Goal: Task Accomplishment & Management: Manage account settings

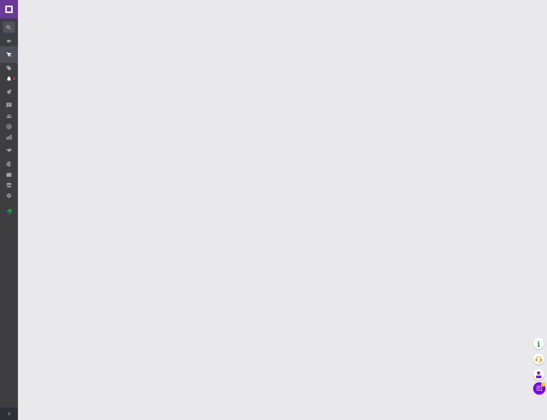
click at [5, 78] on span at bounding box center [9, 79] width 18 height 6
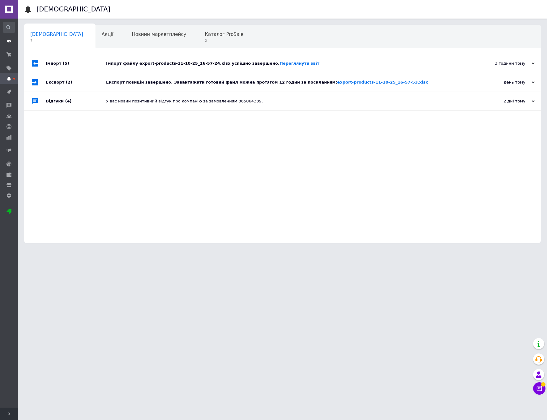
click at [14, 42] on span at bounding box center [9, 41] width 18 height 6
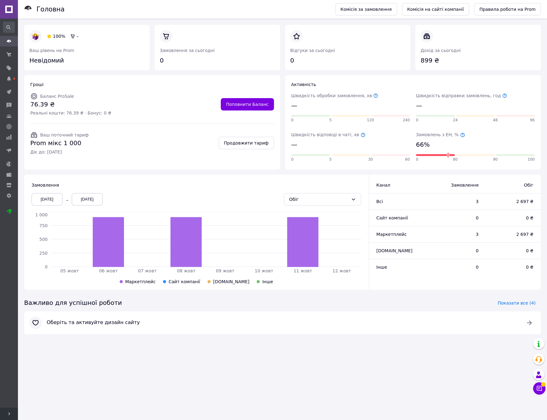
click at [26, 79] on div "Гроші Баланс ProSale 76.39 ₴ Реальні кошти: 76.39 ₴ · Бонус: 0 ₴ Поповнити Бала…" at bounding box center [152, 122] width 256 height 94
click at [41, 62] on span "Замовлення" at bounding box center [35, 62] width 26 height 6
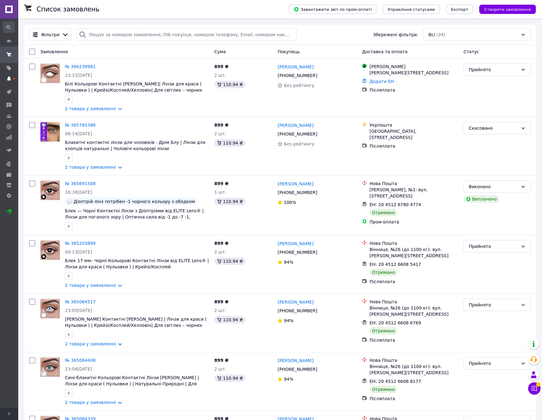
click at [11, 79] on span at bounding box center [9, 79] width 18 height 6
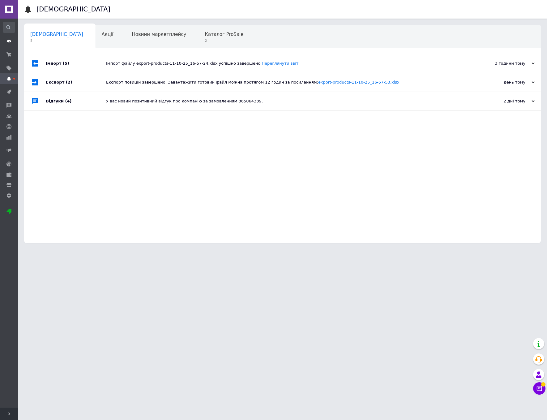
click at [11, 41] on use at bounding box center [9, 41] width 4 height 3
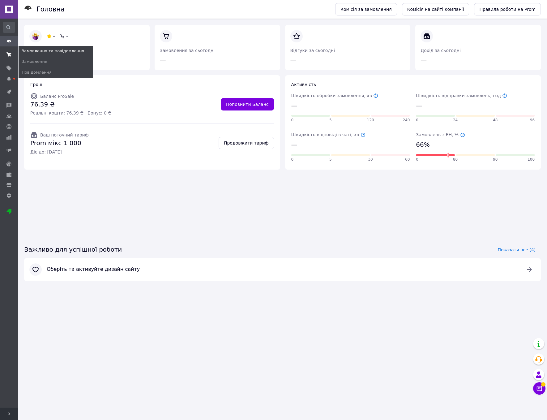
click at [6, 58] on span at bounding box center [9, 54] width 18 height 11
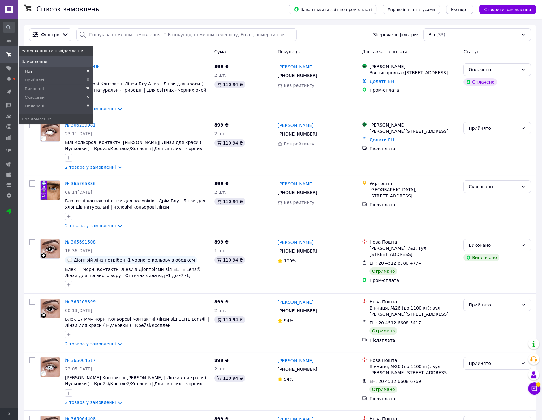
click at [33, 70] on li "Нові 0" at bounding box center [56, 71] width 74 height 9
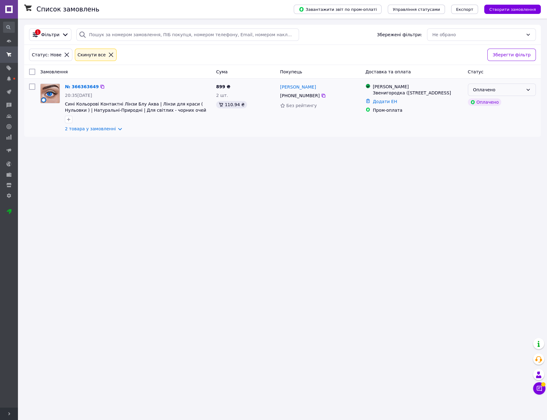
click at [514, 90] on div "Оплачено" at bounding box center [498, 89] width 50 height 7
click at [498, 104] on li "Прийнято" at bounding box center [501, 102] width 67 height 11
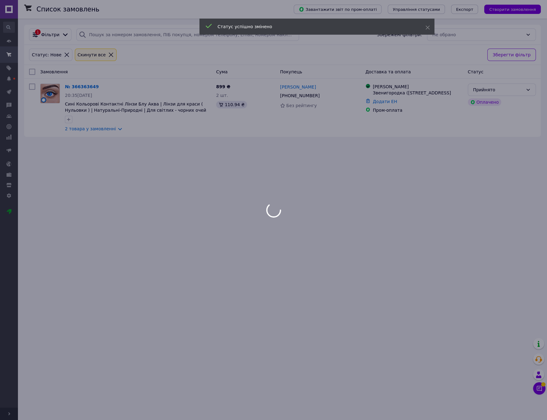
click at [178, 131] on body "🤪 [PERSON_NAME] — магазин кольорових контактних лінз в [GEOGRAPHIC_DATA] Ваш ID…" at bounding box center [273, 210] width 547 height 420
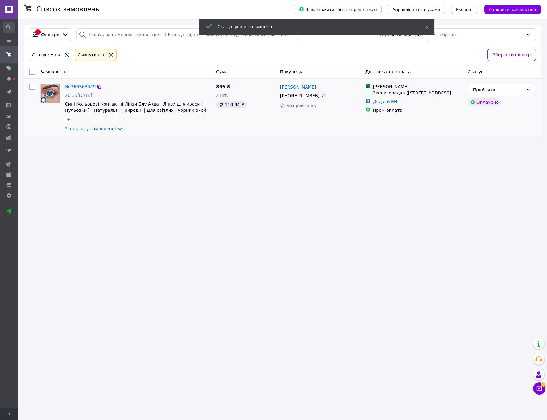
click at [110, 130] on link "2 товара у замовленні" at bounding box center [90, 128] width 51 height 5
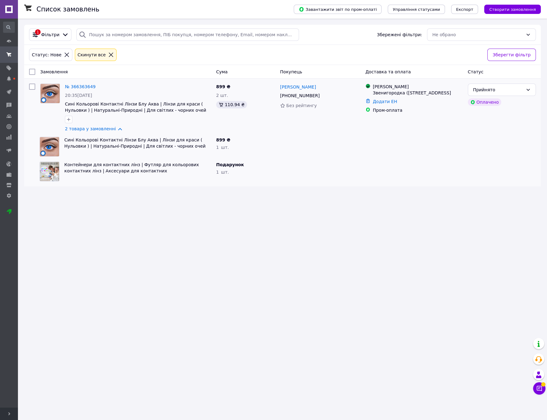
click at [258, 145] on div "899 ₴ 1   шт." at bounding box center [246, 146] width 64 height 25
click at [322, 96] on icon at bounding box center [324, 96] width 4 height 4
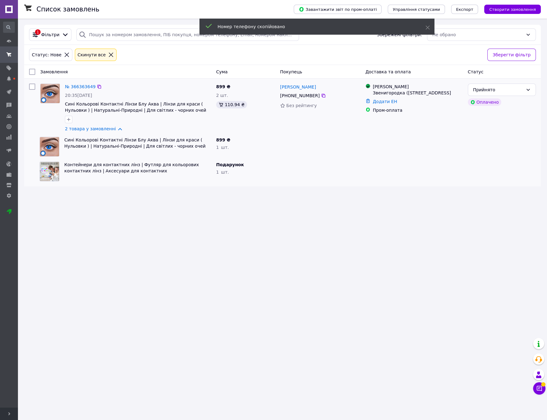
click at [323, 84] on div "[PERSON_NAME]" at bounding box center [321, 87] width 82 height 8
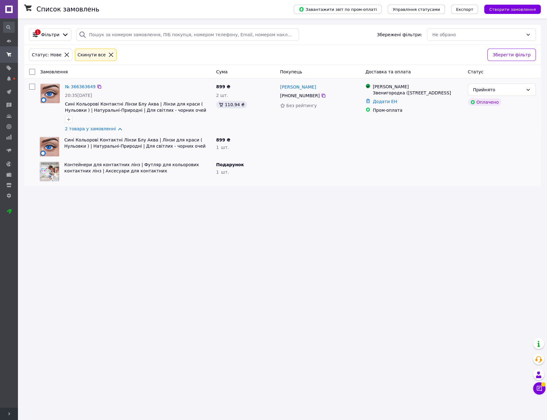
click at [324, 86] on div "[PERSON_NAME]" at bounding box center [321, 87] width 82 height 8
copy div "[PERSON_NAME]"
click at [378, 87] on div "[PERSON_NAME]" at bounding box center [418, 87] width 90 height 6
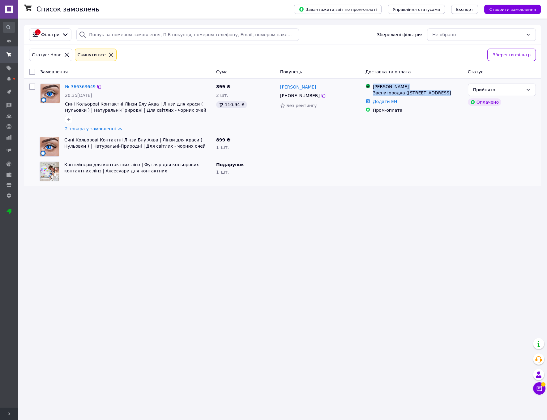
drag, startPoint x: 378, startPoint y: 87, endPoint x: 391, endPoint y: 97, distance: 17.2
click at [391, 96] on div "Магазини Rozetka Звенигородка ([STREET_ADDRESS]" at bounding box center [418, 90] width 92 height 12
copy ul "Магазини Rozetka Звенигородка ([STREET_ADDRESS]"
click at [221, 141] on span "899 ₴" at bounding box center [223, 139] width 14 height 5
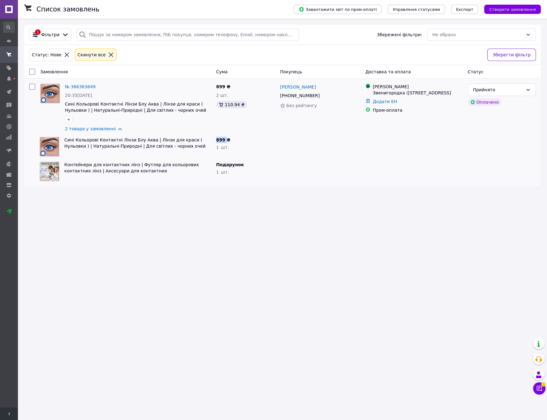
copy span "899"
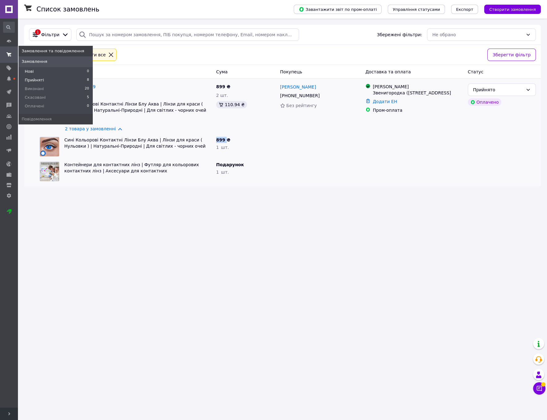
click at [37, 79] on span "Прийняті" at bounding box center [34, 80] width 19 height 6
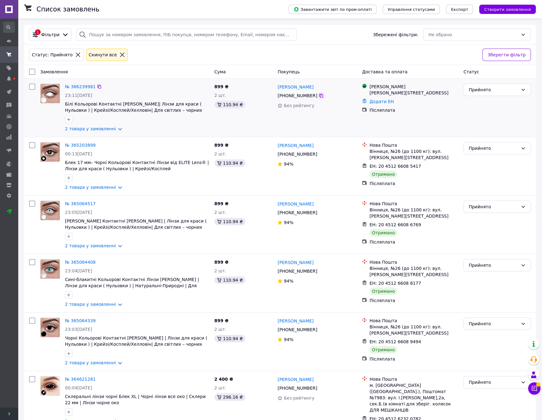
click at [319, 96] on icon at bounding box center [321, 96] width 4 height 4
click at [319, 88] on div "[PERSON_NAME]" at bounding box center [317, 87] width 81 height 8
copy div "[PERSON_NAME]"
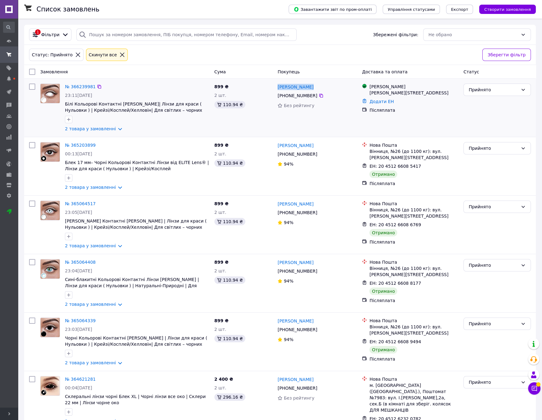
click at [372, 88] on div "[PERSON_NAME]" at bounding box center [413, 87] width 89 height 6
copy ul "Магазини [PERSON_NAME][STREET_ADDRESS]"
drag, startPoint x: 372, startPoint y: 88, endPoint x: 380, endPoint y: 97, distance: 11.8
click at [380, 96] on div "Магазини [PERSON_NAME][STREET_ADDRESS]" at bounding box center [414, 90] width 92 height 12
click at [215, 88] on span "899 ₴" at bounding box center [221, 86] width 14 height 5
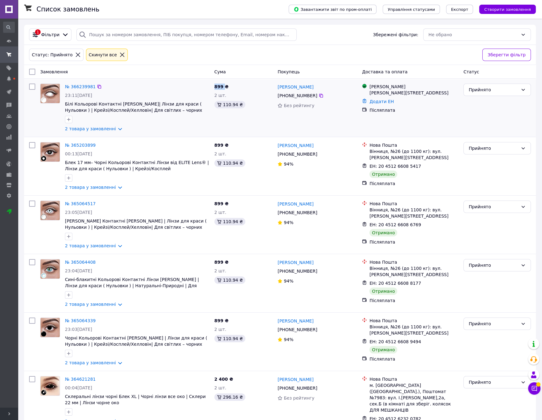
click at [215, 88] on span "899 ₴" at bounding box center [221, 86] width 14 height 5
copy span "899 ₴"
click at [37, 34] on icon at bounding box center [35, 34] width 7 height 7
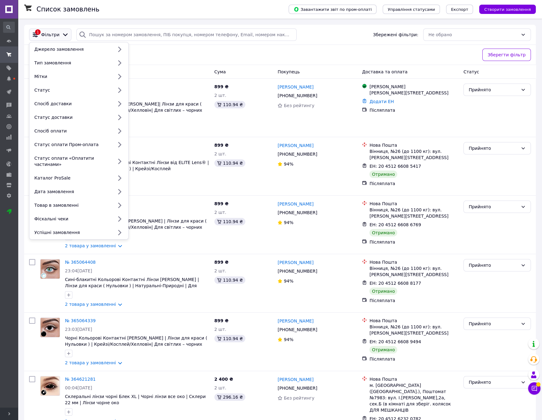
click at [106, 15] on div "Список замовлень" at bounding box center [157, 9] width 240 height 19
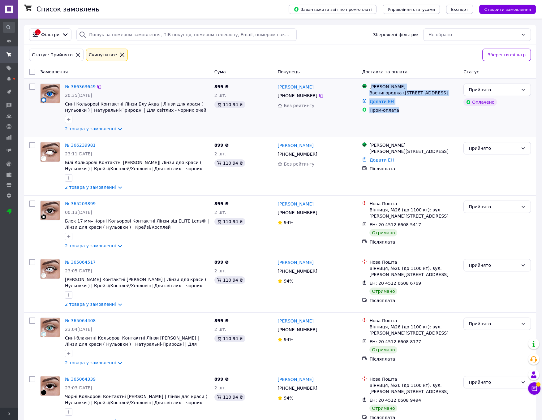
drag, startPoint x: 372, startPoint y: 87, endPoint x: 410, endPoint y: 122, distance: 52.1
click at [410, 122] on div "Магазини Rozetka Звенигородка (Черкасская обл.), Шевченка пр-т., 69 Додати ЕН П…" at bounding box center [409, 107] width 101 height 53
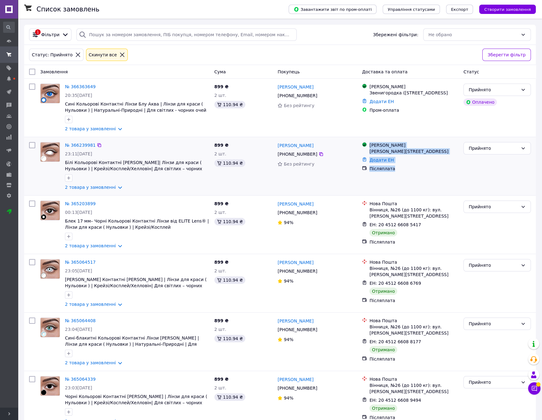
drag, startPoint x: 369, startPoint y: 146, endPoint x: 396, endPoint y: 176, distance: 40.8
click at [396, 173] on ul "Магазини Rozetka Кропивницкий, Большая Перспективная ул., 27 Додати ЕН Післяпла…" at bounding box center [410, 157] width 97 height 32
click at [420, 124] on div "Магазини Rozetka Звенигородка (Черкасская обл.), Шевченка пр-т., 69 Додати ЕН П…" at bounding box center [409, 107] width 101 height 53
click at [410, 89] on div "[PERSON_NAME]" at bounding box center [413, 87] width 89 height 6
click at [407, 91] on div "Звенигородка ([STREET_ADDRESS]" at bounding box center [413, 93] width 89 height 6
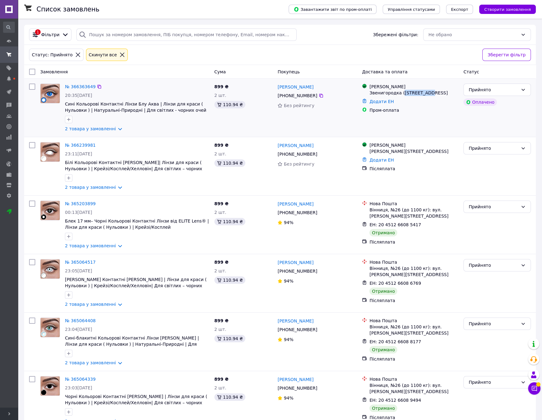
click at [407, 91] on div "Звенигородка ([STREET_ADDRESS]" at bounding box center [413, 93] width 89 height 6
click at [381, 85] on div "[PERSON_NAME]" at bounding box center [413, 87] width 89 height 6
drag, startPoint x: 380, startPoint y: 85, endPoint x: 384, endPoint y: 97, distance: 12.2
click at [384, 96] on div "Магазини Rozetka Звенигородка ([STREET_ADDRESS]" at bounding box center [414, 90] width 92 height 12
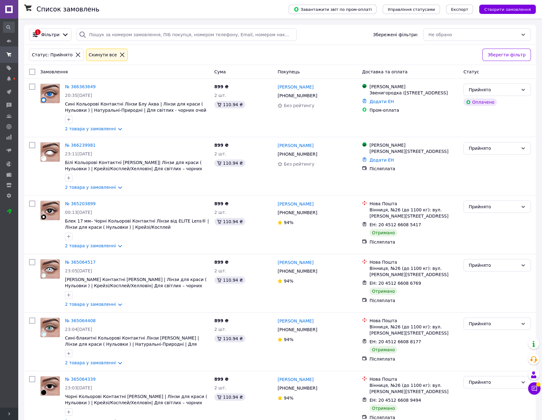
click at [382, 54] on div "Статус: Прийнято Cкинути все" at bounding box center [253, 54] width 451 height 15
